Goal: Transaction & Acquisition: Purchase product/service

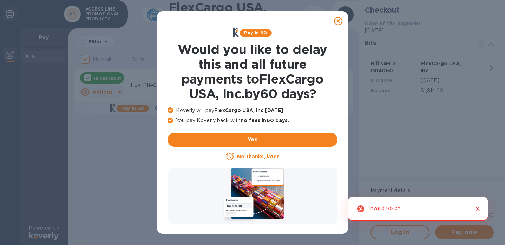
click at [337, 19] on icon at bounding box center [338, 21] width 8 height 8
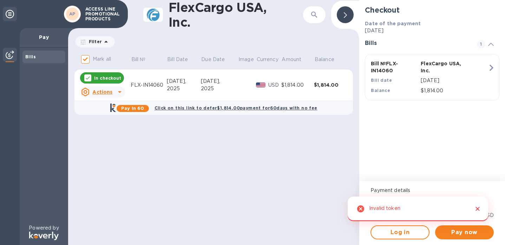
click at [479, 210] on icon "Close" at bounding box center [477, 209] width 7 height 7
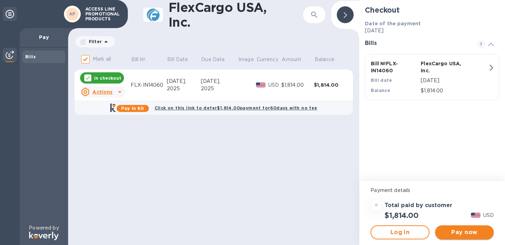
click at [462, 230] on span "Pay now" at bounding box center [464, 232] width 47 height 8
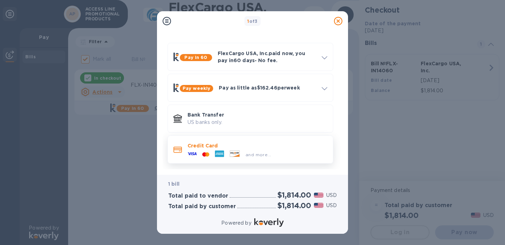
scroll to position [18, 0]
click at [247, 150] on div "and more..." at bounding box center [229, 155] width 89 height 11
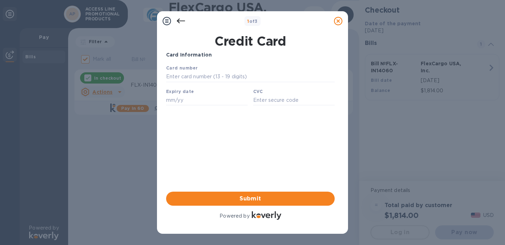
scroll to position [0, 0]
click at [181, 25] on icon at bounding box center [181, 21] width 8 height 8
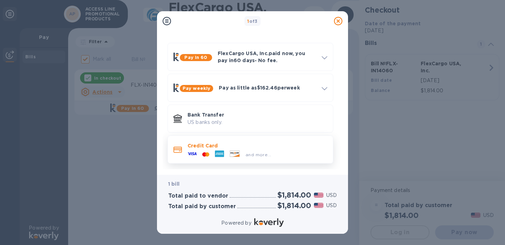
scroll to position [18, 0]
click at [239, 152] on icon at bounding box center [234, 154] width 9 height 6
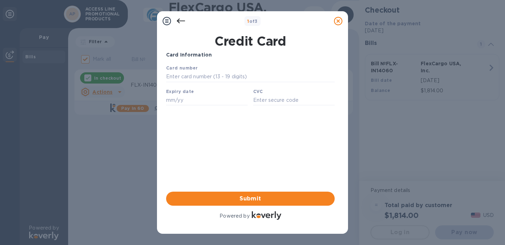
scroll to position [0, 0]
click at [198, 75] on input "text" at bounding box center [250, 77] width 169 height 11
paste input "[CREDIT_CARD_NUMBER]"
type input "[CREDIT_CARD_NUMBER]"
click at [206, 150] on div "Card Information Your browser does not support iframes Submit Powered by" at bounding box center [250, 136] width 169 height 170
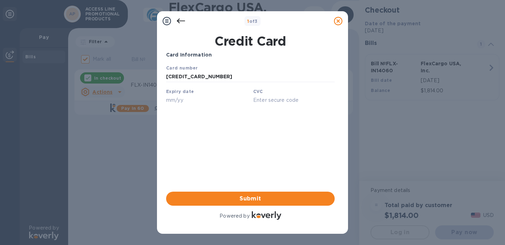
click at [200, 101] on input "text" at bounding box center [207, 100] width 82 height 11
type input "04/27"
click at [282, 99] on input "text" at bounding box center [294, 100] width 82 height 11
type input "540"
click at [248, 201] on span "Submit" at bounding box center [250, 199] width 157 height 8
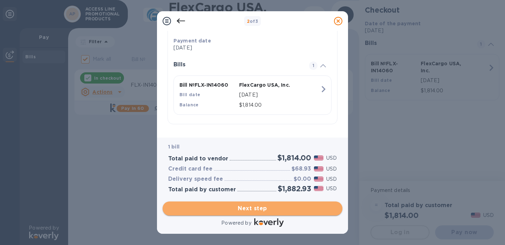
click at [252, 211] on span "Next step" at bounding box center [252, 208] width 169 height 8
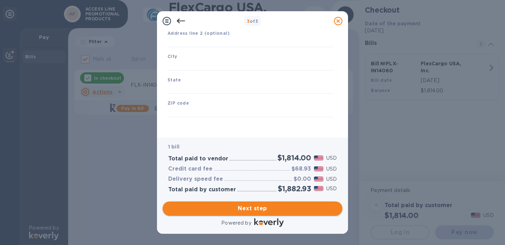
type input "[GEOGRAPHIC_DATA]"
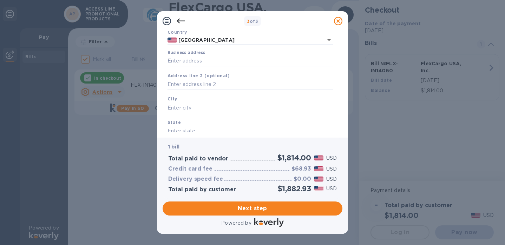
scroll to position [37, 0]
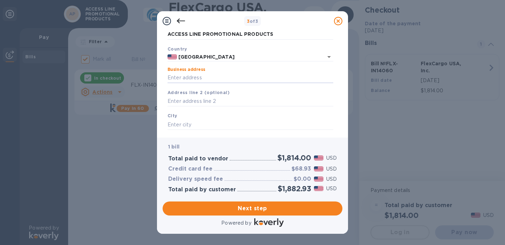
paste input "[STREET_ADDRESS]. Suite 304"
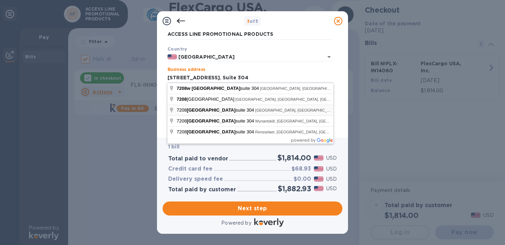
type input "[STREET_ADDRESS]"
type input "Orlando"
type input "FL"
type input "32819"
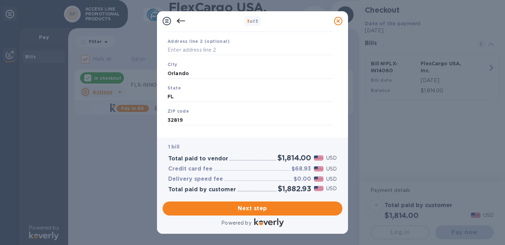
scroll to position [90, 0]
click at [246, 207] on span "Next step" at bounding box center [252, 208] width 169 height 8
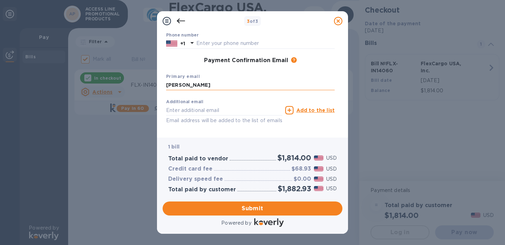
type input "[PERSON_NAME]"
type input "M"
type input "[EMAIL_ADDRESS][DOMAIN_NAME]"
click at [202, 88] on input "[PERSON_NAME]" at bounding box center [250, 85] width 169 height 11
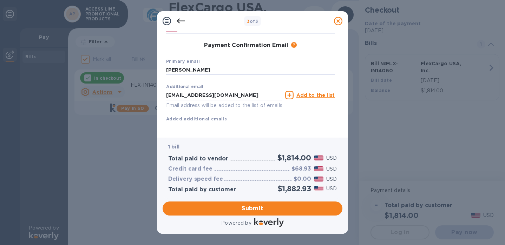
scroll to position [0, 0]
type input "[PERSON_NAME]"
click at [232, 208] on span "Submit" at bounding box center [252, 208] width 169 height 8
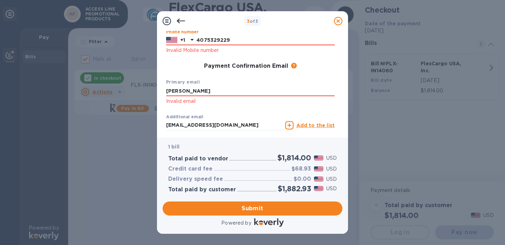
scroll to position [116, 0]
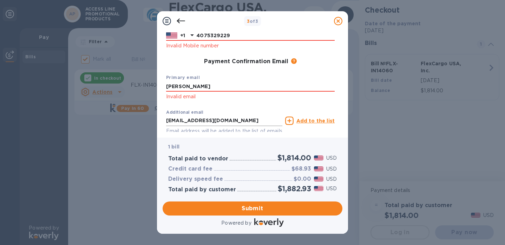
type input "4075329229"
drag, startPoint x: 249, startPoint y: 119, endPoint x: 143, endPoint y: 113, distance: 106.6
click at [143, 113] on div "3 of 3 Payment Contact Information First name First name is a required field La…" at bounding box center [252, 122] width 505 height 245
drag, startPoint x: 196, startPoint y: 84, endPoint x: 146, endPoint y: 84, distance: 49.5
click at [146, 84] on div "3 of 3 Payment Contact Information First name First name is a required field La…" at bounding box center [252, 122] width 505 height 245
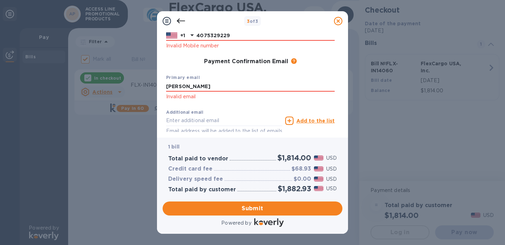
paste input "[EMAIL_ADDRESS][DOMAIN_NAME]"
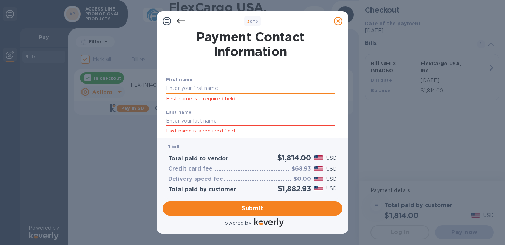
scroll to position [-2, 0]
type input "[EMAIL_ADDRESS][DOMAIN_NAME]"
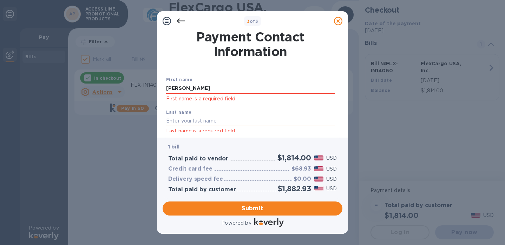
type input "[PERSON_NAME]"
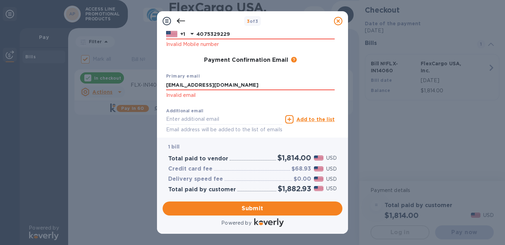
scroll to position [121, 0]
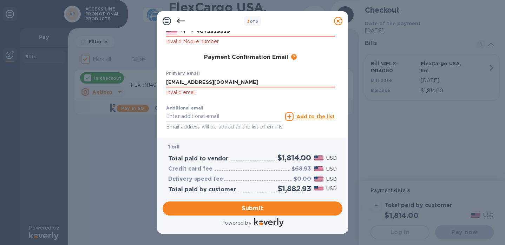
type input "[PERSON_NAME]"
click at [224, 109] on div "Additional email Email address will be added to the list of emails" at bounding box center [224, 118] width 116 height 25
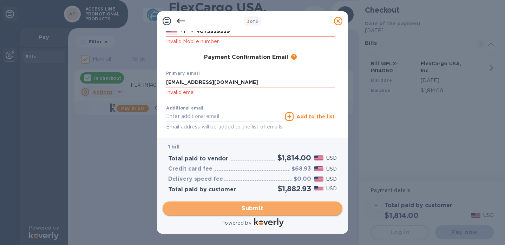
click at [219, 212] on span "Submit" at bounding box center [252, 208] width 169 height 8
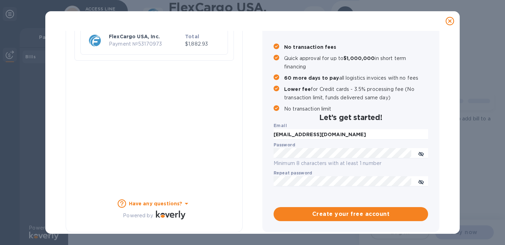
checkbox input "false"
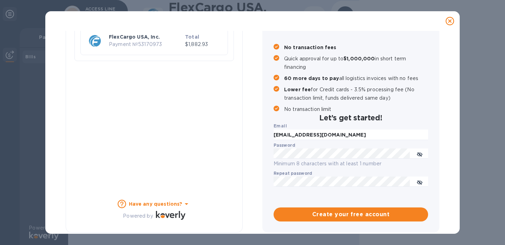
scroll to position [77, 0]
click at [452, 25] on div at bounding box center [450, 21] width 14 height 14
